Goal: Find contact information: Find contact information

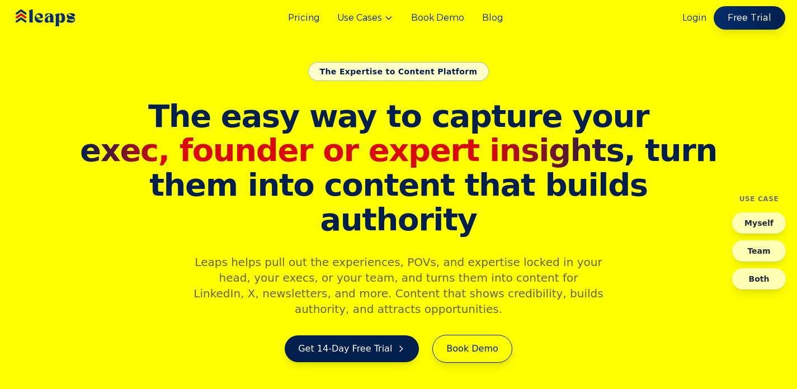
click at [718, 20] on link "Free Trial" at bounding box center [750, 17] width 72 height 23
click at [699, 25] on div "Login Free Trial" at bounding box center [733, 18] width 101 height 22
click at [700, 18] on link "Login" at bounding box center [695, 17] width 24 height 13
click at [689, 16] on link "Login" at bounding box center [695, 17] width 24 height 13
click at [689, 11] on link "Login" at bounding box center [695, 17] width 24 height 13
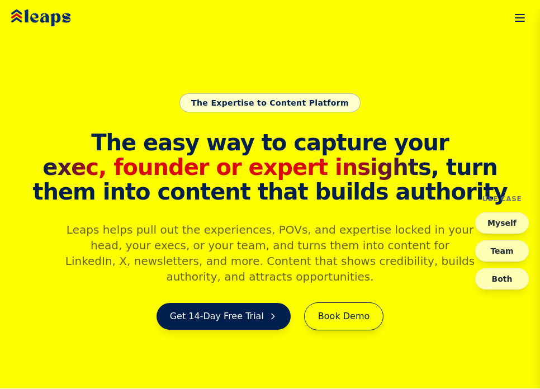
scroll to position [16, 0]
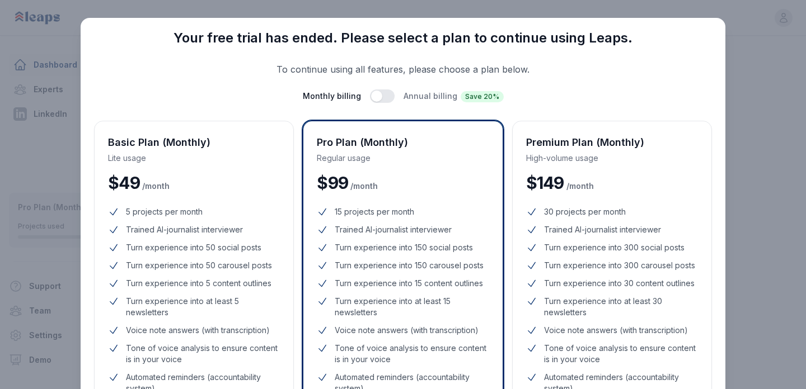
click at [790, 139] on div "Close Your free trial has ended. Please select a plan to continue using Leaps. …" at bounding box center [403, 328] width 806 height 656
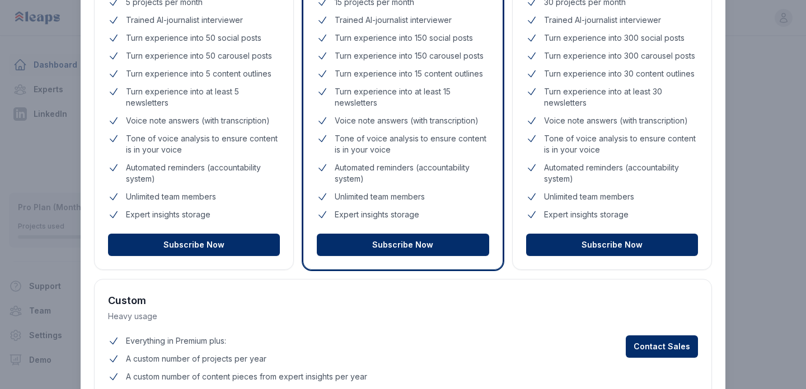
scroll to position [266, 0]
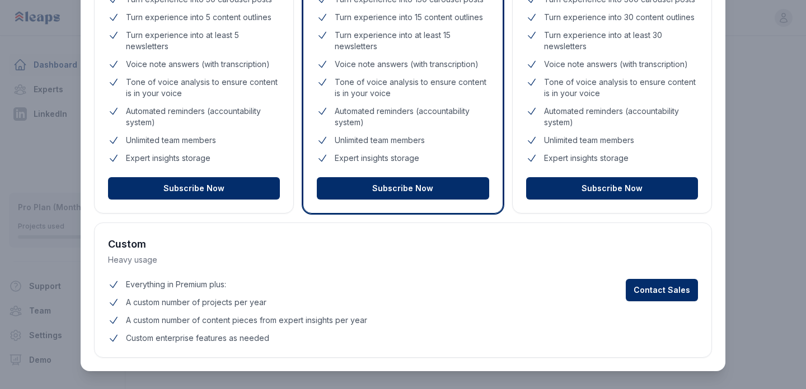
click at [43, 327] on div "Close Your free trial has ended. Please select a plan to continue using Leaps. …" at bounding box center [403, 62] width 806 height 656
click at [46, 333] on div "Close Your free trial has ended. Please select a plan to continue using Leaps. …" at bounding box center [403, 62] width 806 height 656
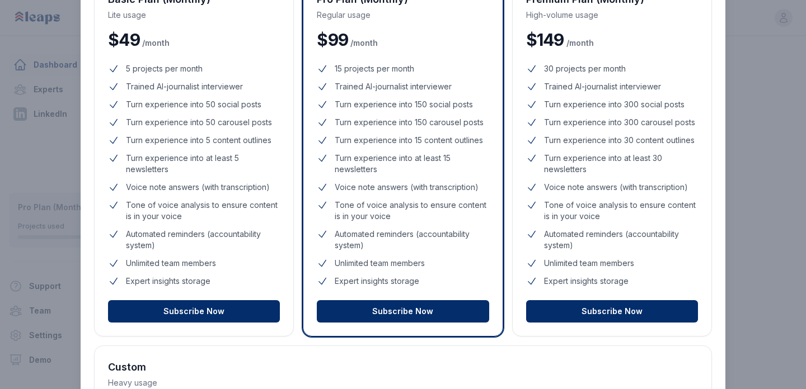
scroll to position [0, 0]
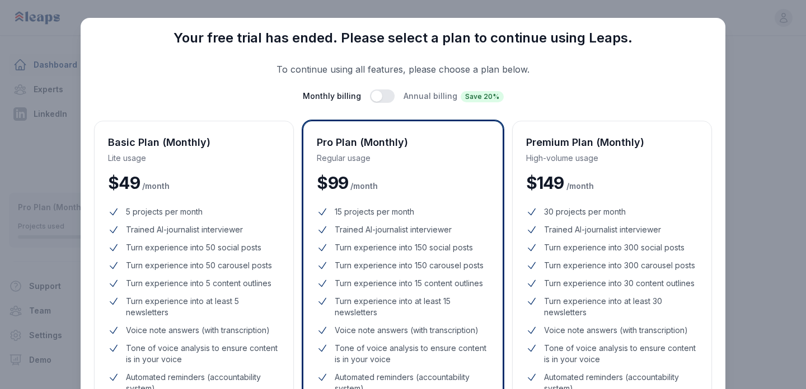
click at [33, 338] on div "Close Your free trial has ended. Please select a plan to continue using Leaps. …" at bounding box center [403, 328] width 806 height 656
click at [41, 334] on div "Close Your free trial has ended. Please select a plan to continue using Leaps. …" at bounding box center [403, 328] width 806 height 656
click at [761, 54] on div "Close Your free trial has ended. Please select a plan to continue using Leaps. …" at bounding box center [403, 328] width 806 height 656
click at [778, 11] on div "Close Your free trial has ended. Please select a plan to continue using Leaps. …" at bounding box center [403, 328] width 806 height 656
click at [733, 27] on div "Close Your free trial has ended. Please select a plan to continue using Leaps. …" at bounding box center [403, 328] width 806 height 656
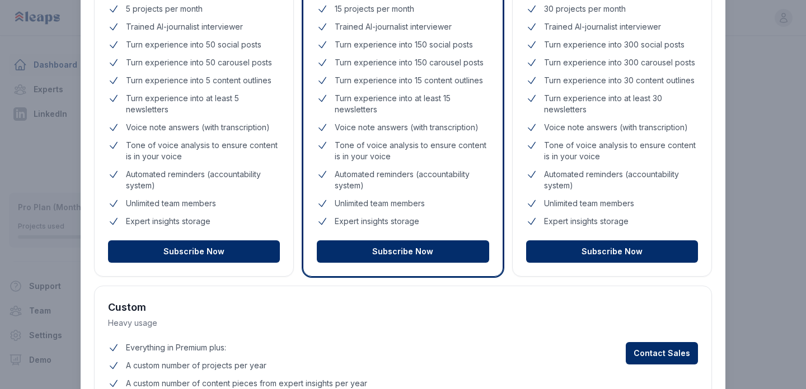
scroll to position [266, 0]
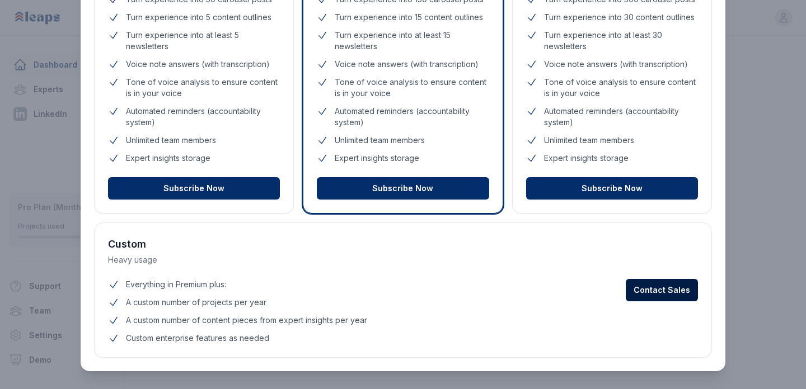
click at [669, 283] on button "Contact Sales" at bounding box center [661, 290] width 72 height 22
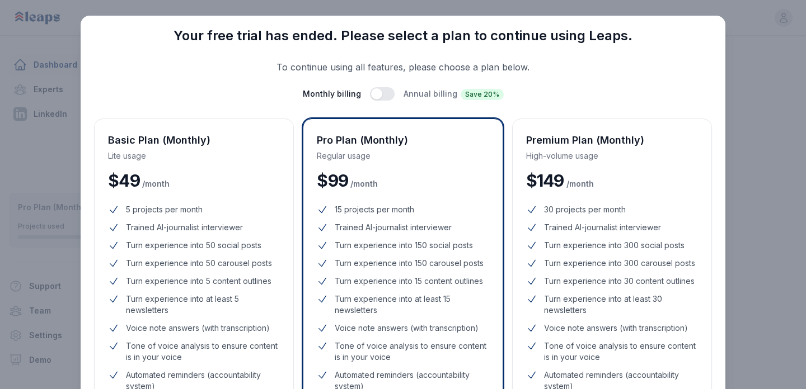
scroll to position [0, 0]
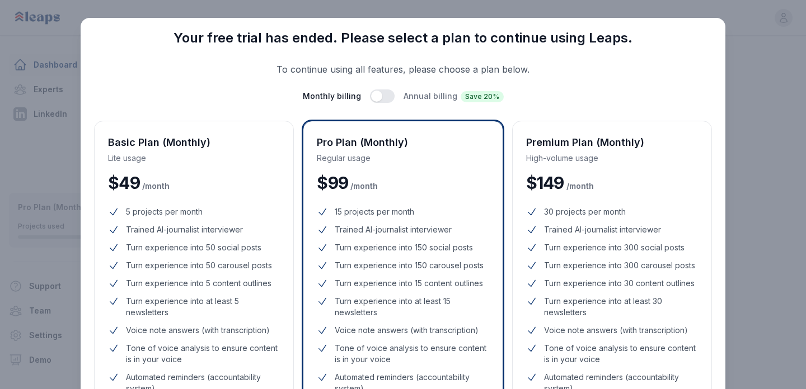
click at [734, 9] on div "Close Your free trial has ended. Please select a plan to continue using Leaps. …" at bounding box center [403, 328] width 806 height 656
